Goal: Information Seeking & Learning: Learn about a topic

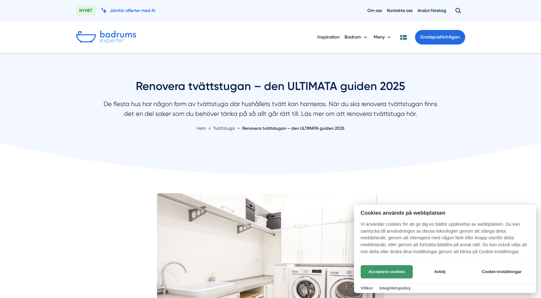
click at [375, 273] on button "Acceptera cookies" at bounding box center [386, 271] width 52 height 13
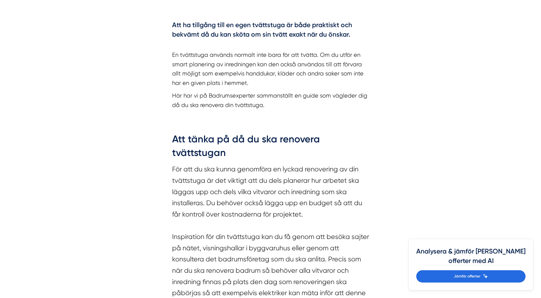
scroll to position [410, 0]
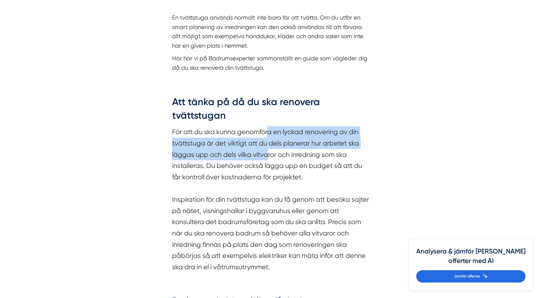
drag, startPoint x: 268, startPoint y: 133, endPoint x: 267, endPoint y: 157, distance: 24.6
click at [267, 157] on section "För att du ska kunna genomföra en lyckad renovering av din tvättstuga är det vi…" at bounding box center [270, 200] width 197 height 149
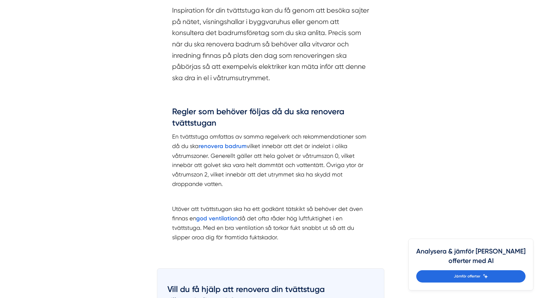
scroll to position [600, 0]
drag, startPoint x: 267, startPoint y: 137, endPoint x: 272, endPoint y: 182, distance: 45.4
click at [272, 182] on p "En tvättstuga omfattas av samma regelverk och rekommendationer som då du ska re…" at bounding box center [270, 160] width 197 height 56
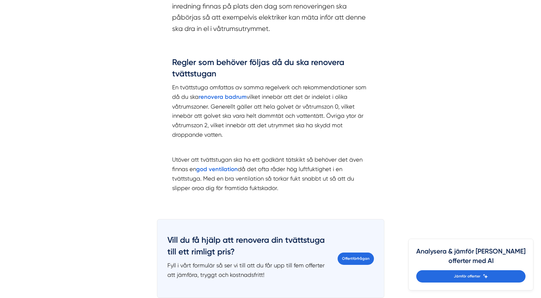
scroll to position [663, 0]
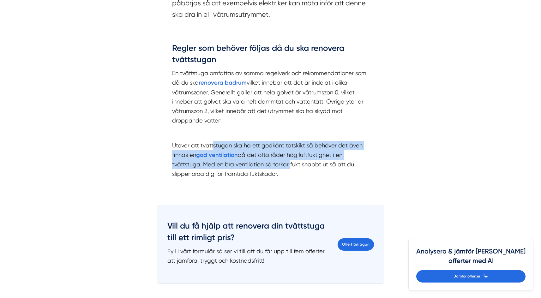
drag, startPoint x: 213, startPoint y: 144, endPoint x: 287, endPoint y: 165, distance: 77.1
click at [287, 165] on p "Utöver att tvättstugan ska ha ett godkänt tätskikt så behöver det även finnas e…" at bounding box center [270, 164] width 197 height 47
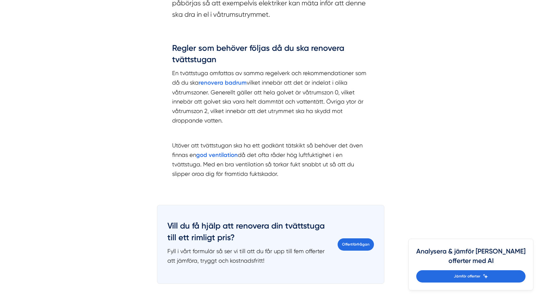
click at [300, 176] on p "Utöver att tvättstugan ska ha ett godkänt tätskikt så behöver det även finnas e…" at bounding box center [270, 164] width 197 height 47
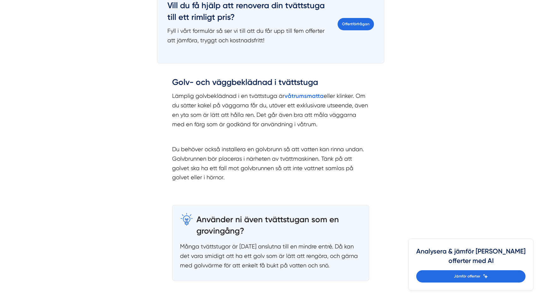
scroll to position [884, 0]
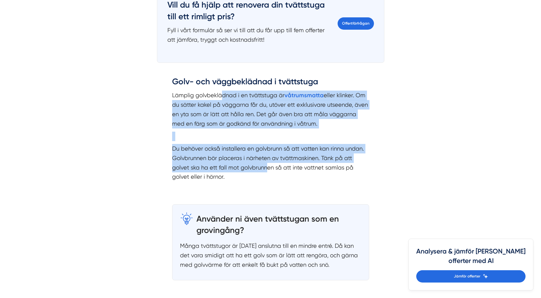
drag, startPoint x: 220, startPoint y: 93, endPoint x: 268, endPoint y: 164, distance: 85.9
click at [268, 164] on div "Golv- och väggbeklädnad i tvättstuga Lämplig golvbeklädnad i en tvättstuga är v…" at bounding box center [270, 128] width 197 height 105
click at [212, 142] on div "Golv- och väggbeklädnad i tvättstuga Lämplig golvbeklädnad i en tvättstuga är v…" at bounding box center [270, 128] width 197 height 105
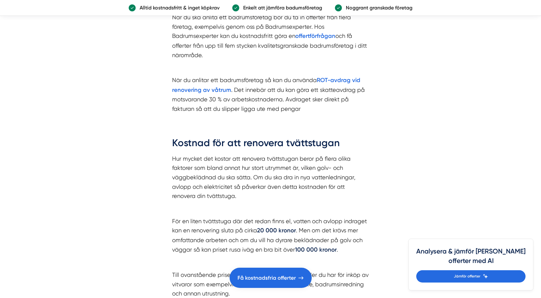
scroll to position [1673, 0]
